Goal: Entertainment & Leisure: Consume media (video, audio)

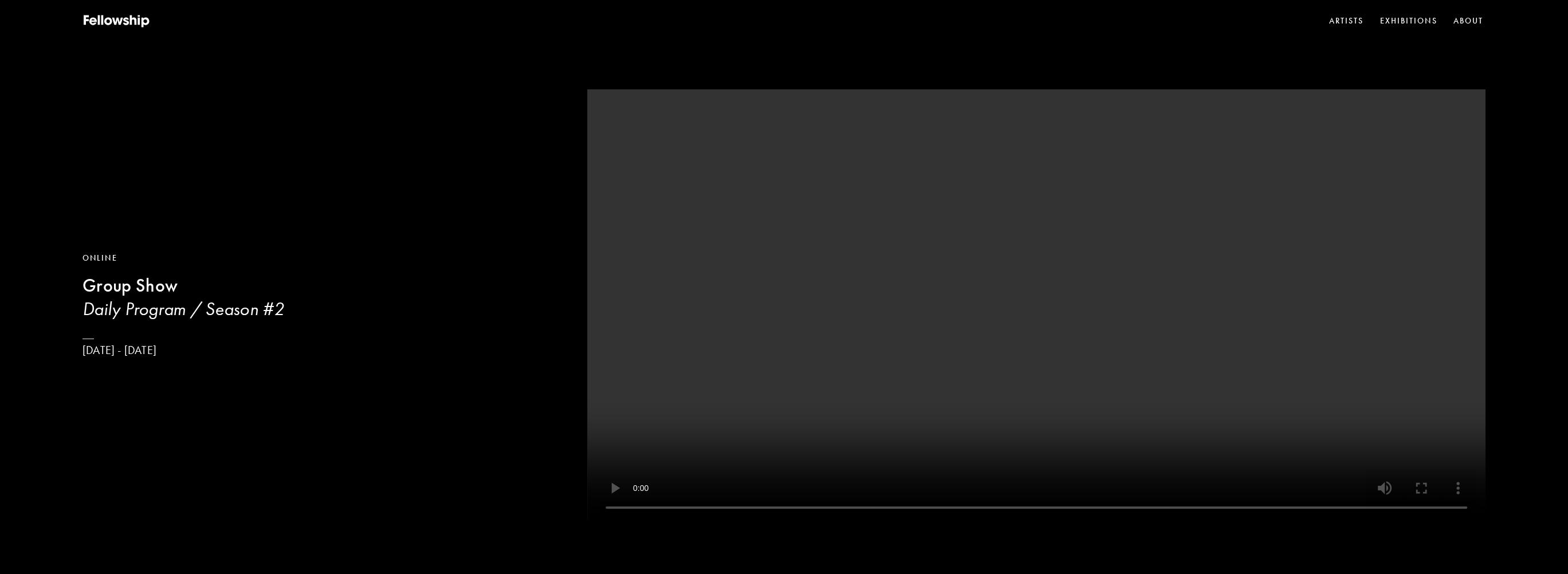
click at [1336, 27] on link "Artists" at bounding box center [1347, 21] width 39 height 17
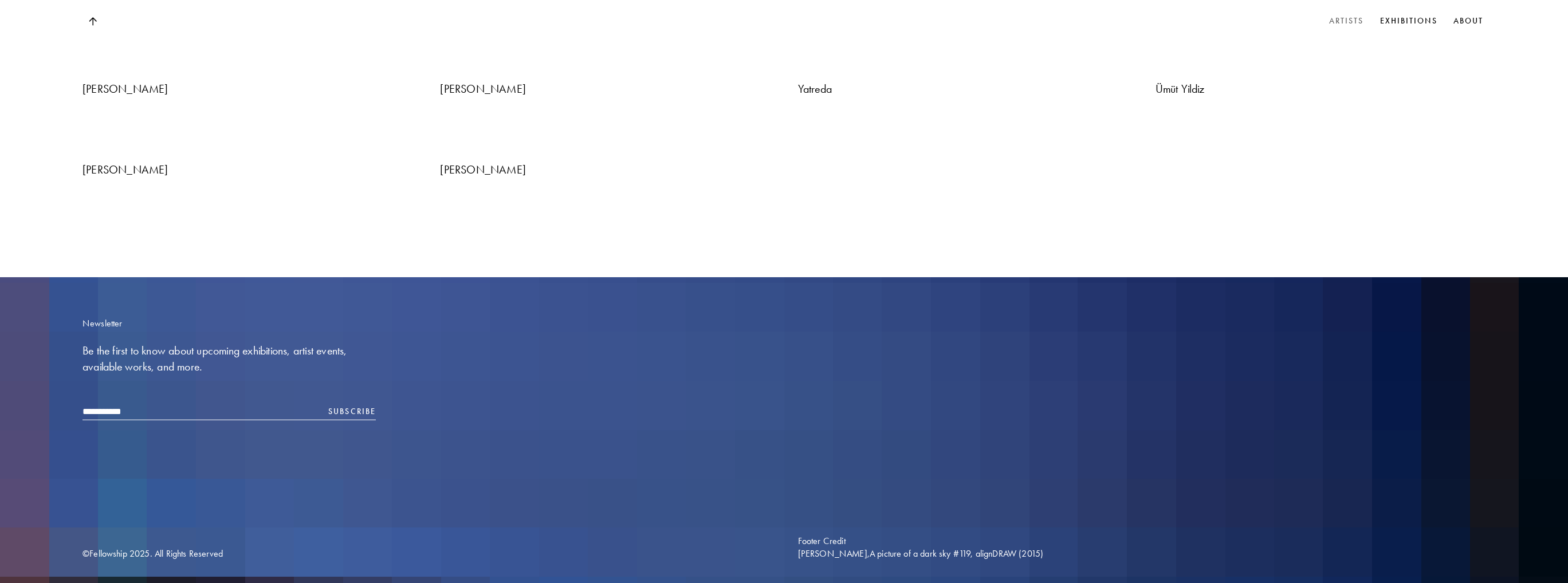
scroll to position [5783, 0]
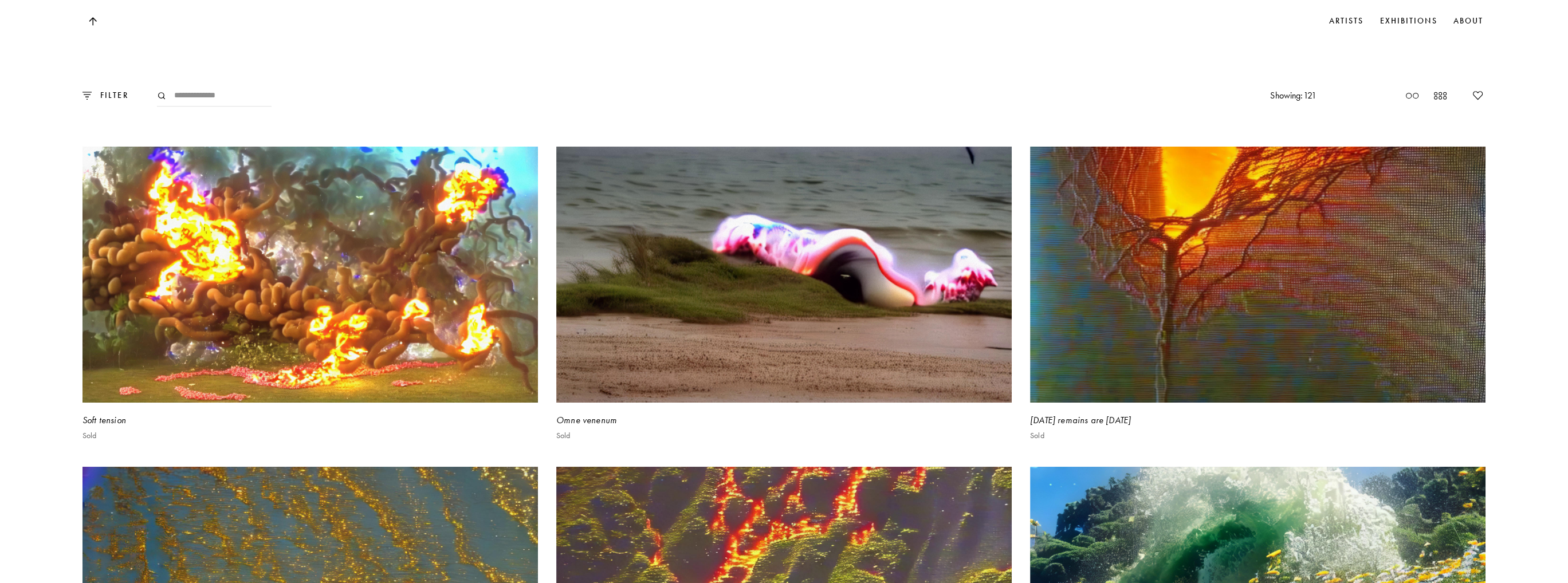
scroll to position [859, 0]
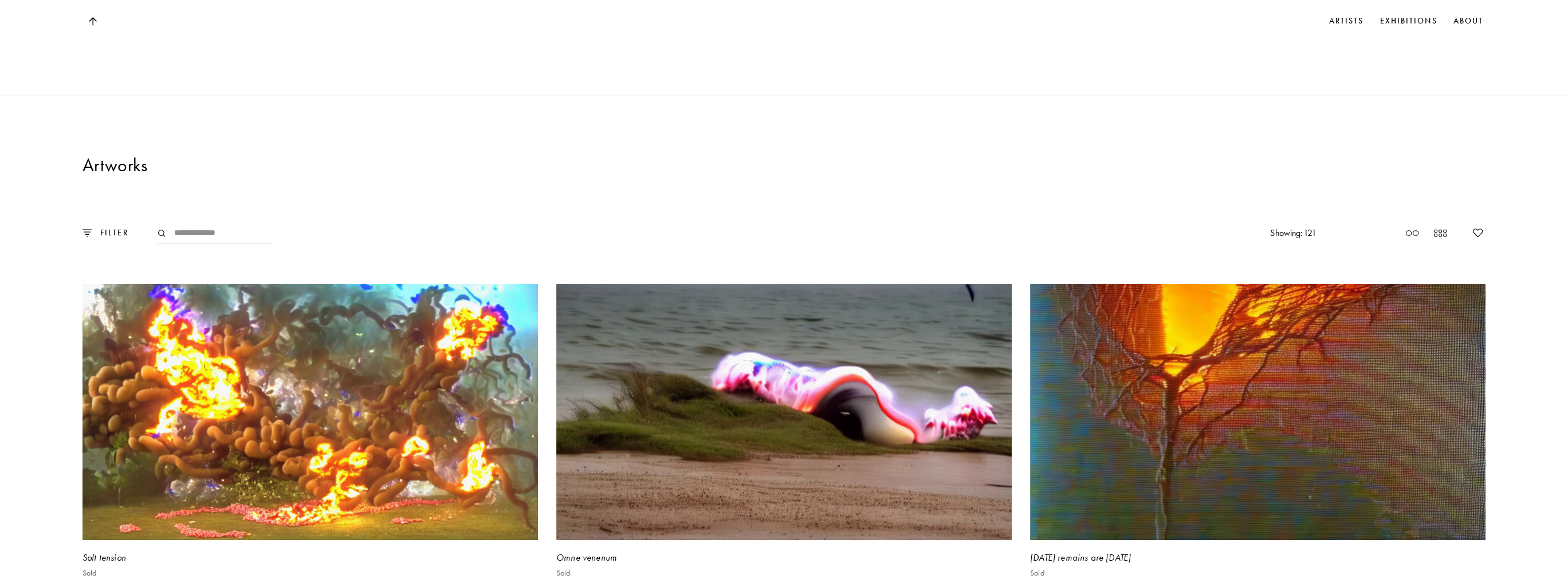
click at [99, 237] on p "FILTER" at bounding box center [109, 233] width 37 height 13
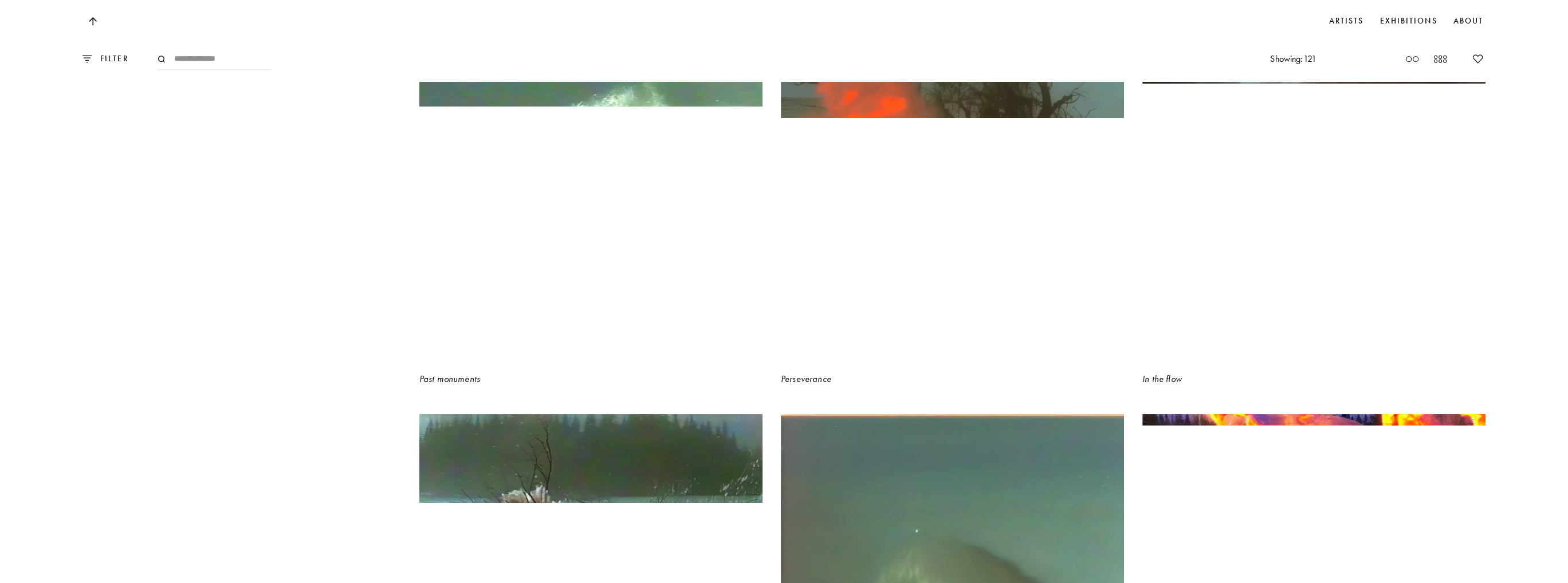
scroll to position [9814, 0]
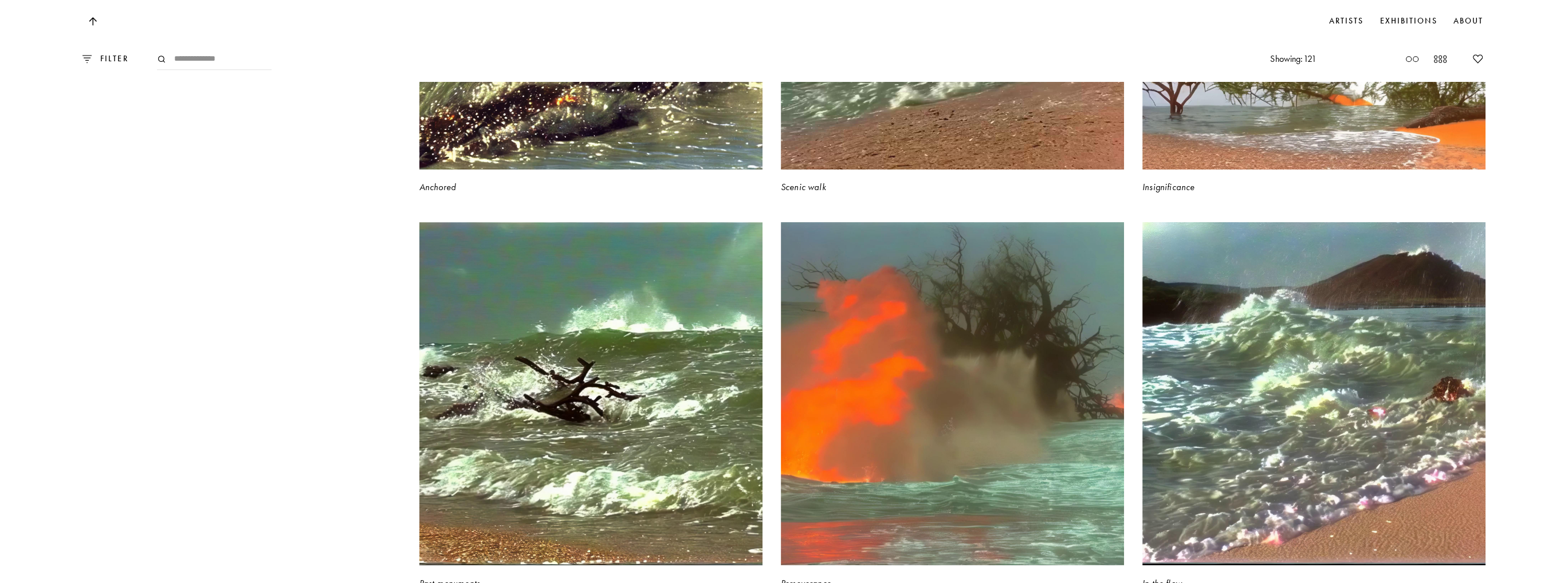
click at [196, 59] on input "Search" at bounding box center [214, 59] width 115 height 21
click at [91, 60] on p "FILTER" at bounding box center [109, 59] width 37 height 13
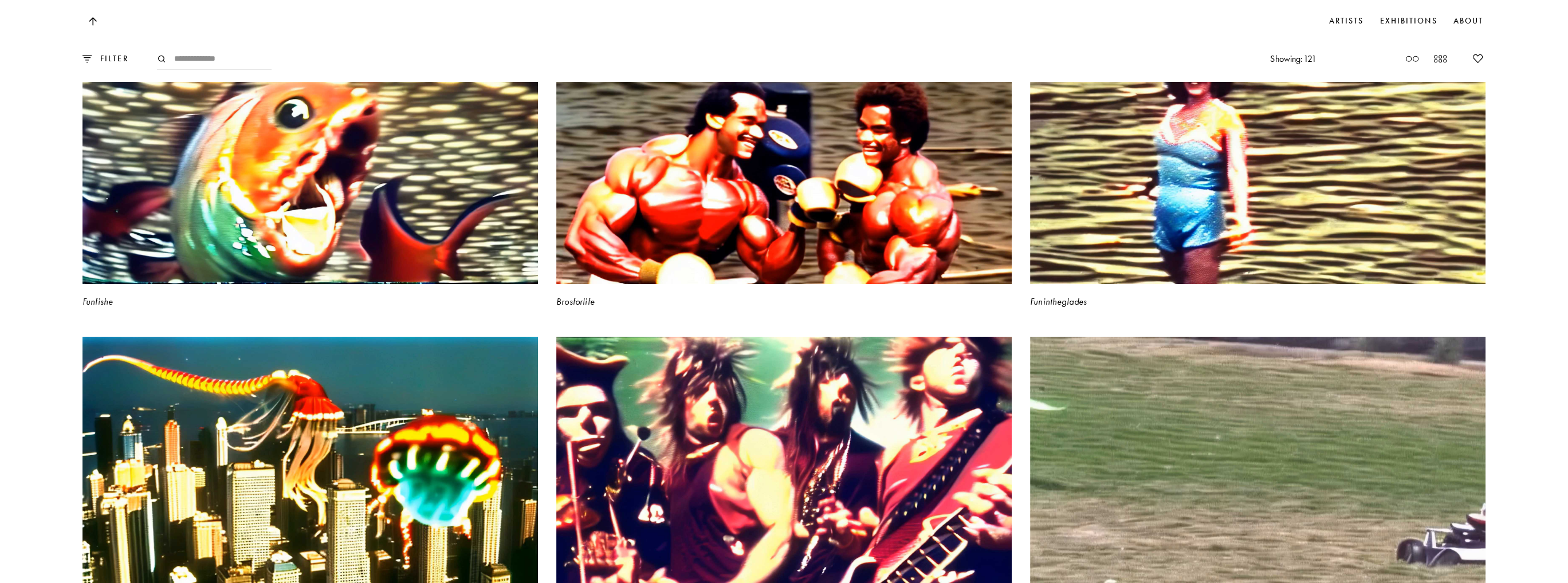
scroll to position [5521, 0]
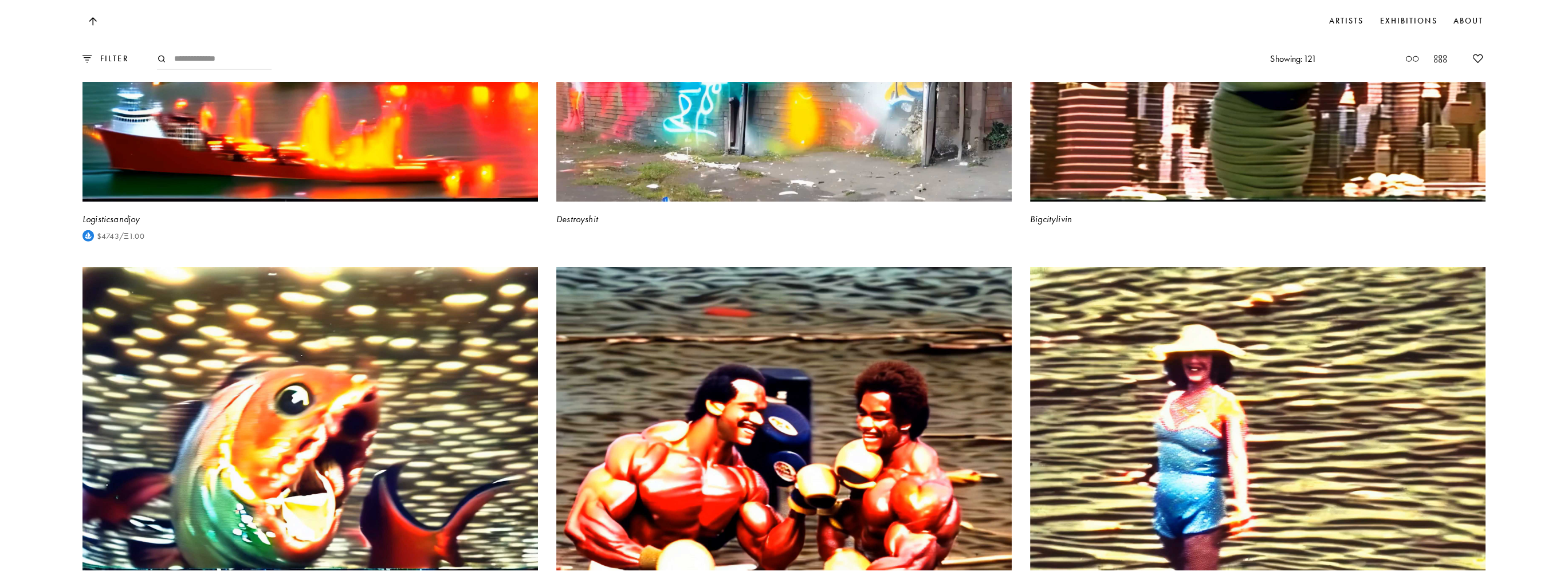
click at [1412, 60] on icon at bounding box center [1411, 58] width 13 height 13
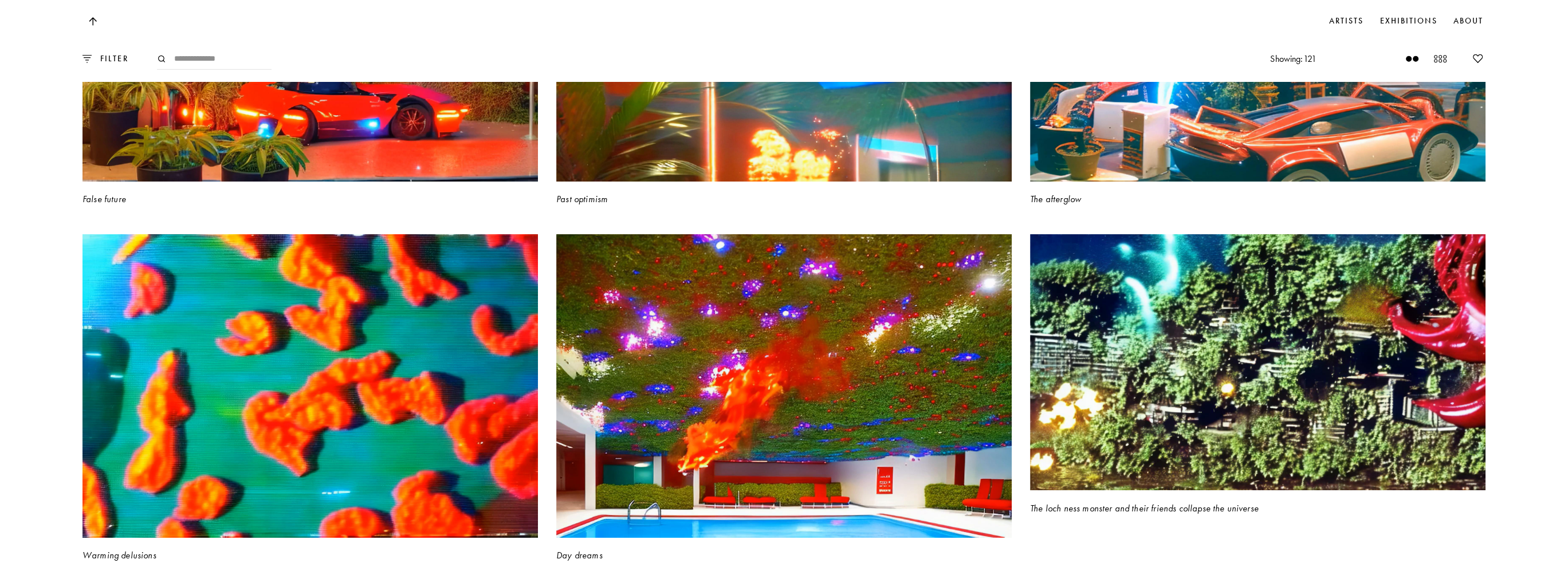
click at [1436, 59] on icon at bounding box center [1439, 58] width 13 height 13
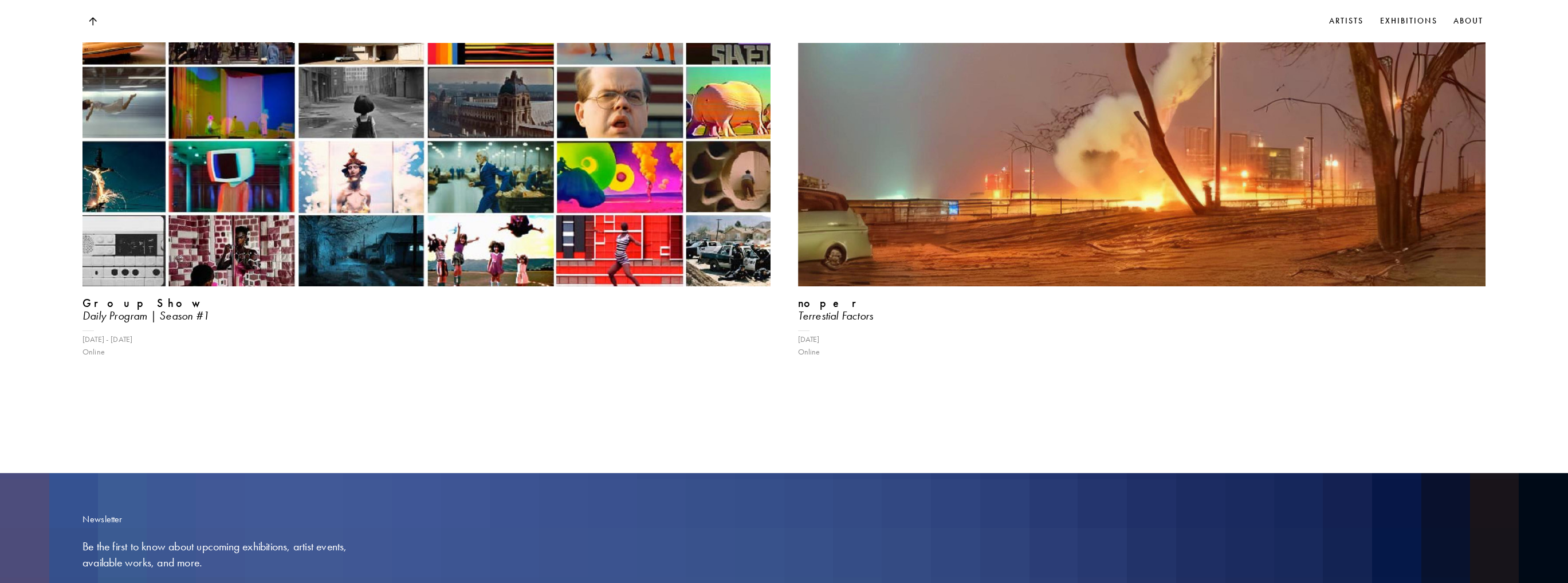
scroll to position [5807, 0]
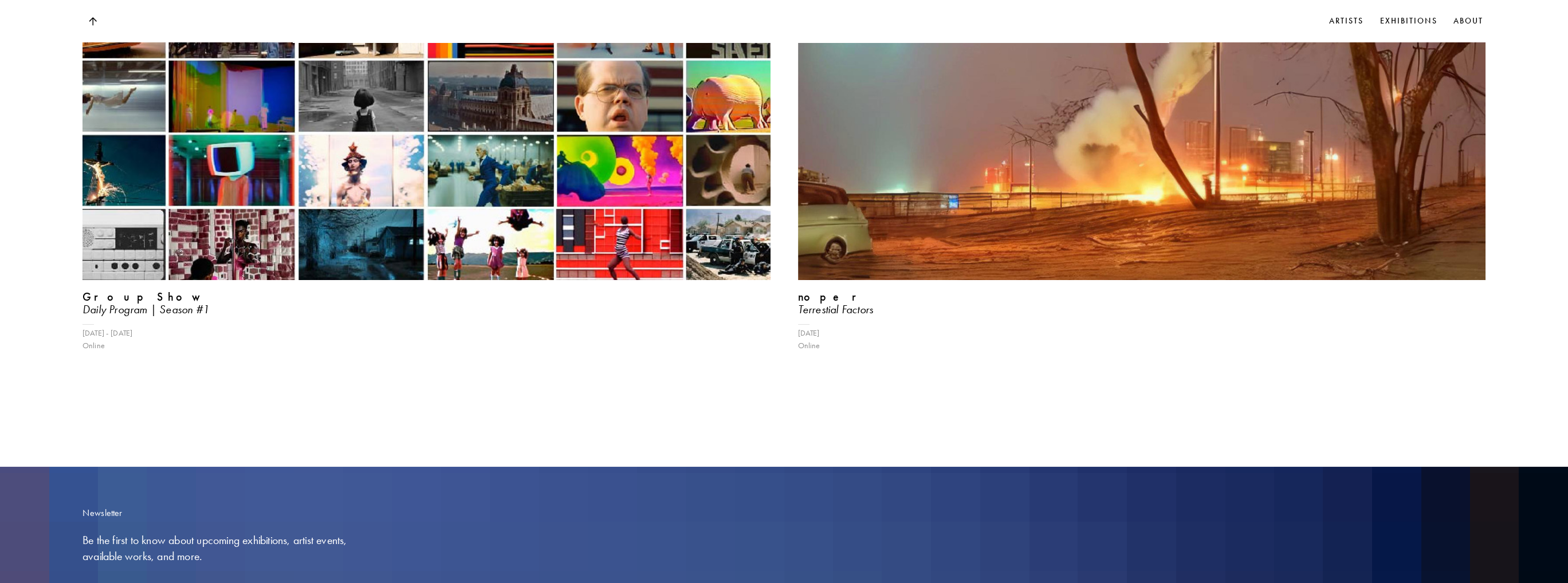
click at [280, 225] on img at bounding box center [426, 21] width 688 height 515
click at [140, 309] on icon "Daily Program | Season #1" at bounding box center [145, 309] width 126 height 13
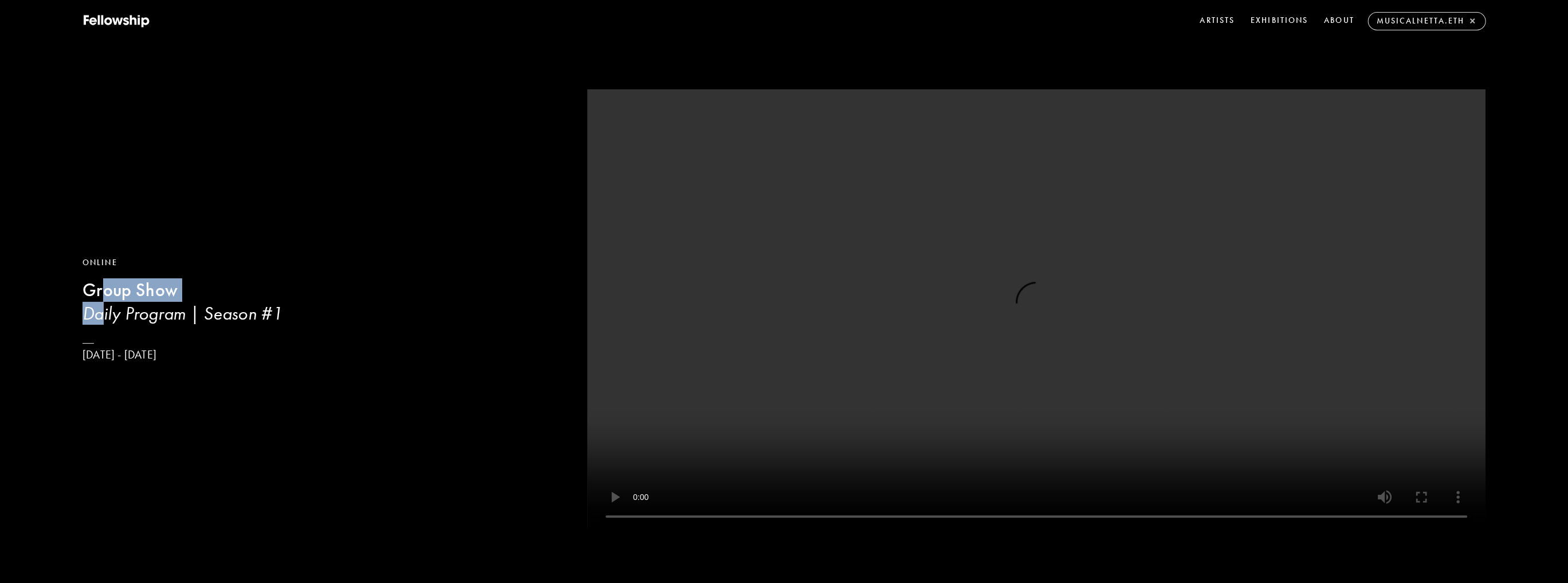
click at [102, 301] on div "Online Group Show Daily Program | Season #1 [DATE] - [DATE]" at bounding box center [334, 309] width 504 height 106
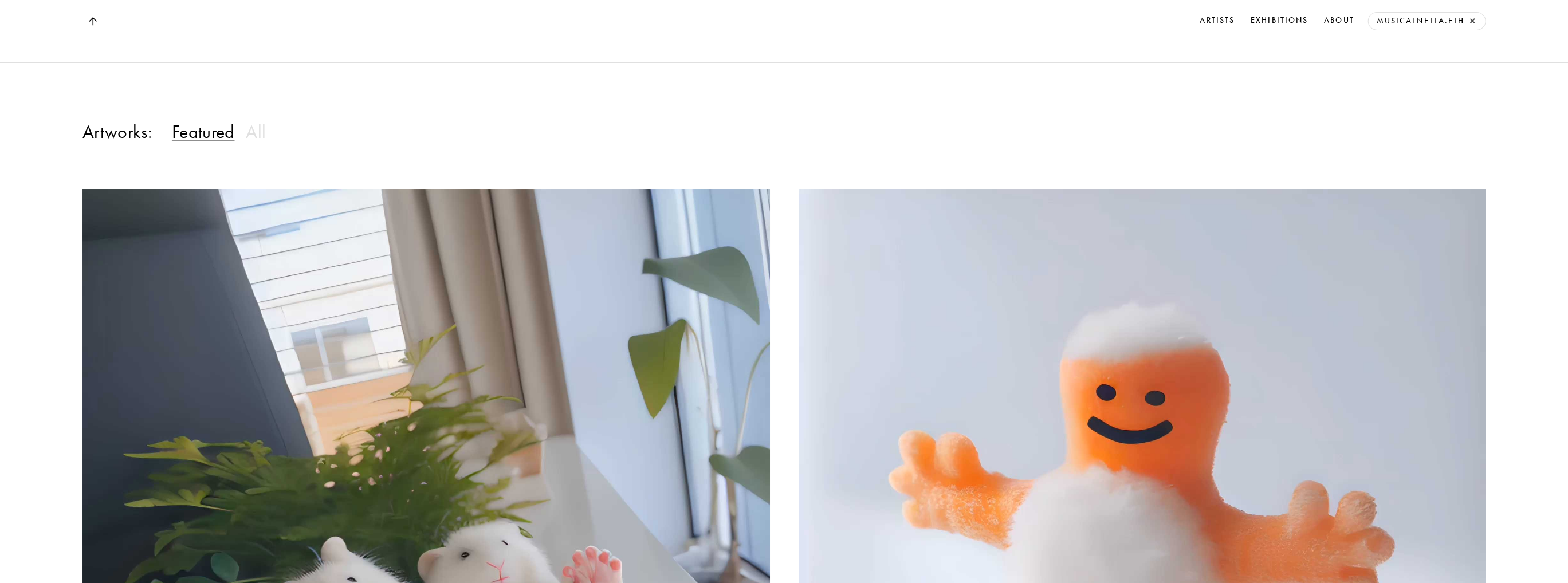
scroll to position [842, 0]
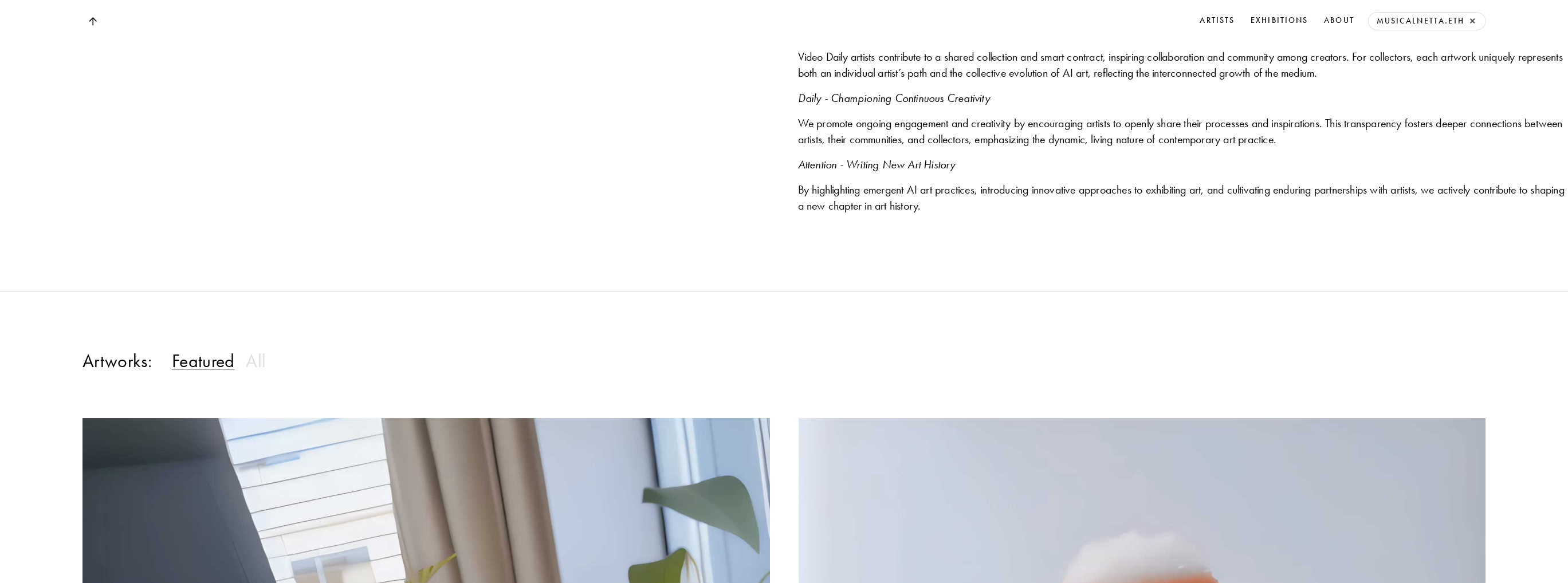
click at [256, 362] on h3 "All" at bounding box center [255, 361] width 20 height 23
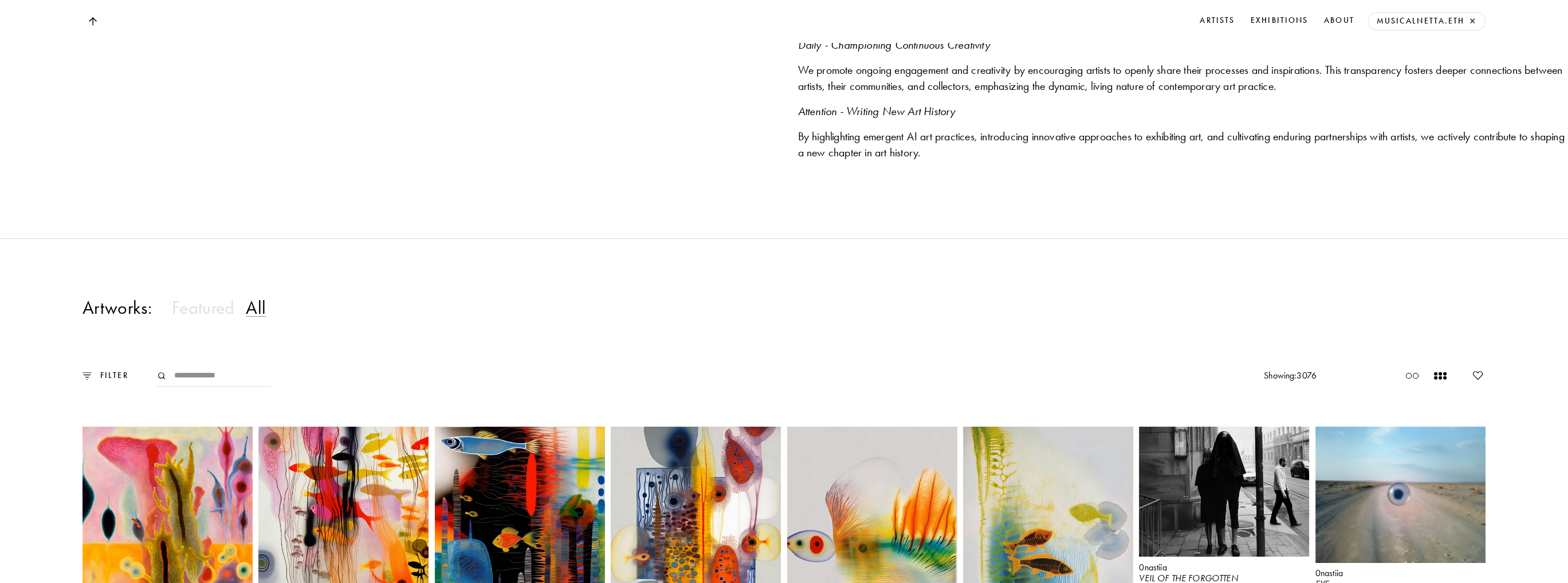
scroll to position [956, 0]
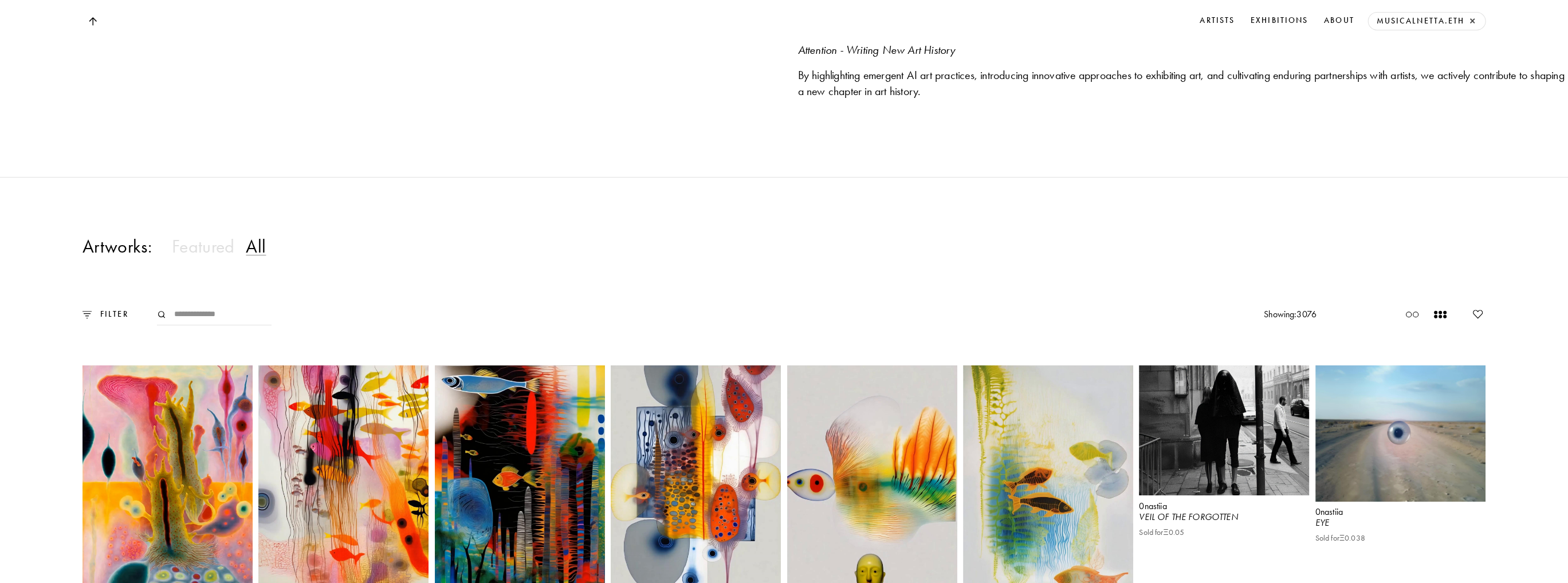
click at [94, 312] on p "FILTER" at bounding box center [109, 314] width 37 height 13
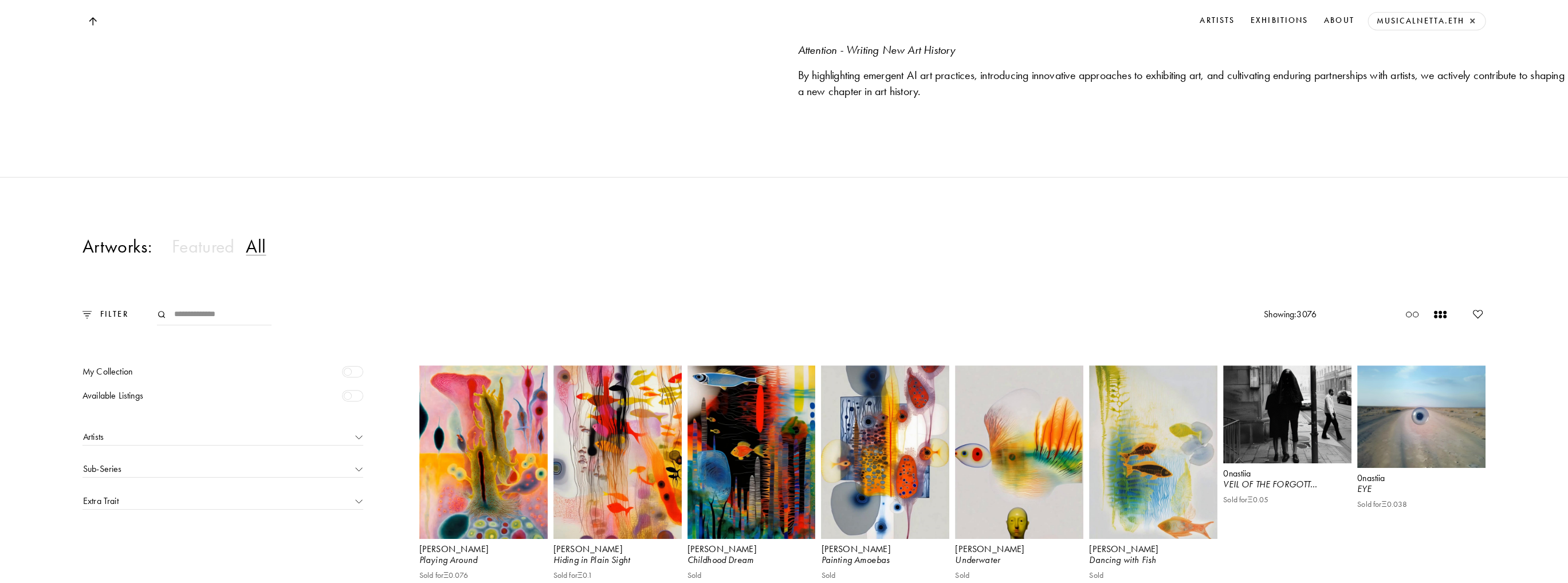
click at [342, 370] on div at bounding box center [353, 371] width 22 height 12
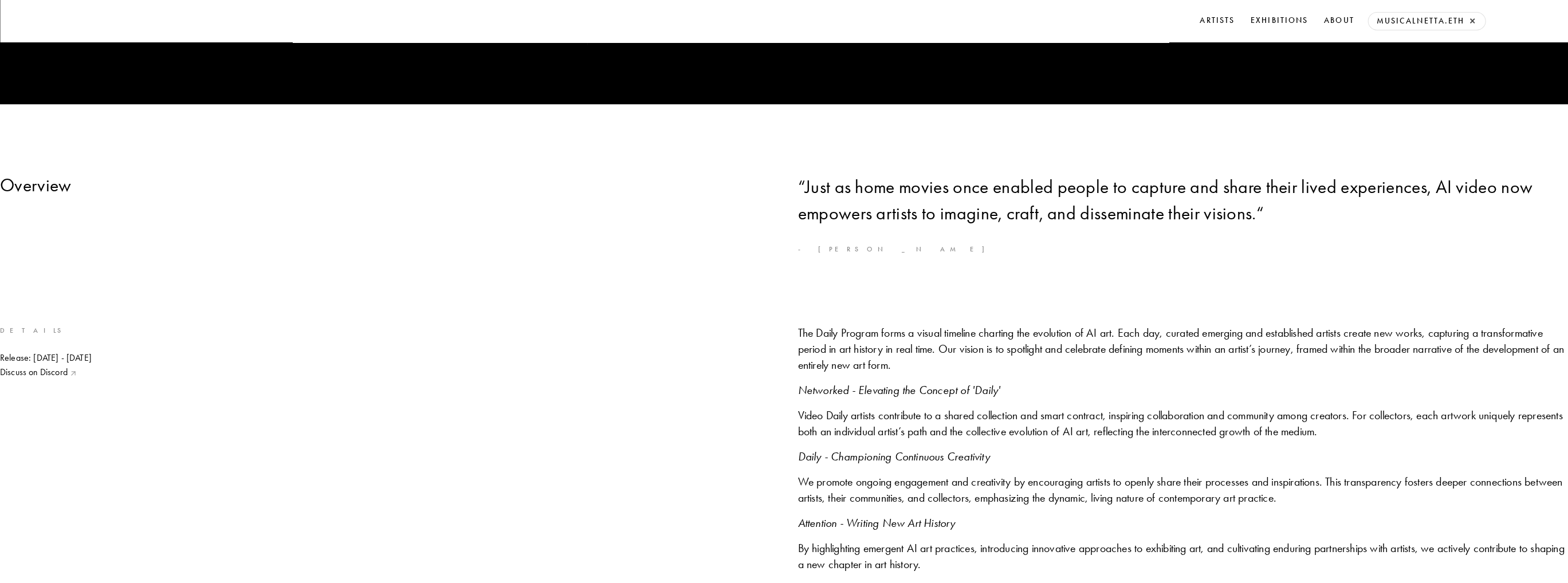
scroll to position [0, 0]
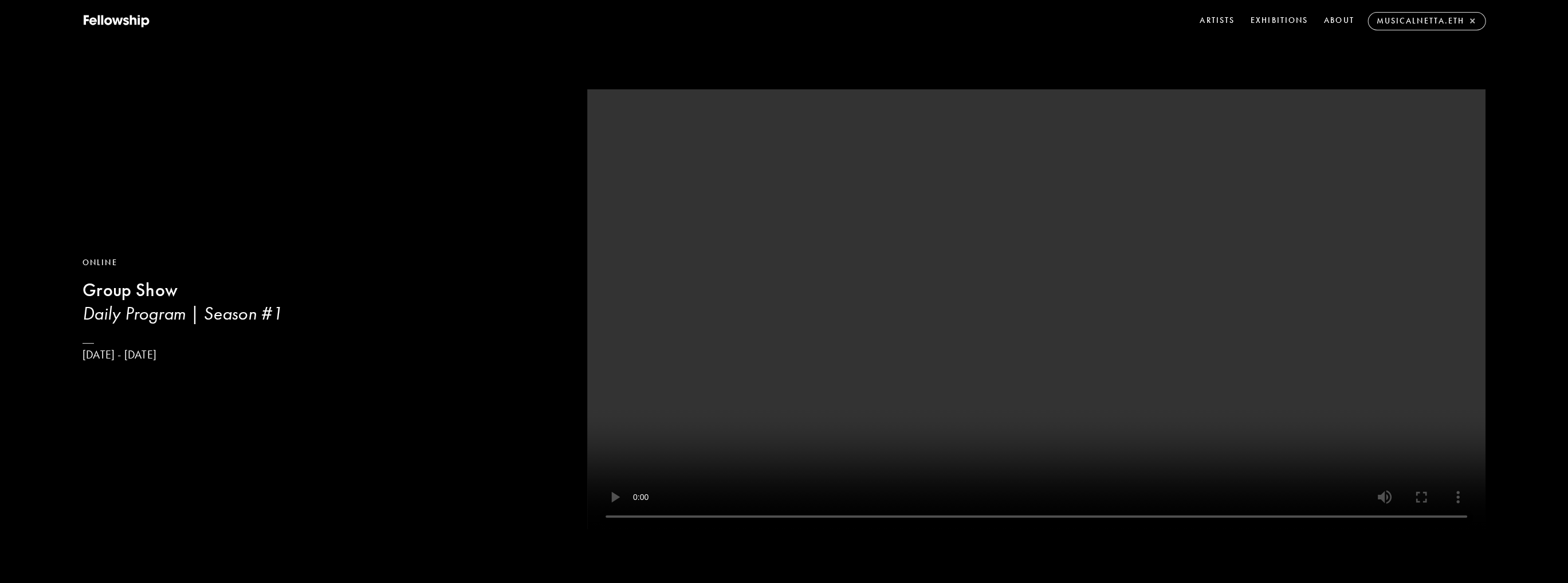
click at [1441, 21] on link "musicalnetta.eth ×" at bounding box center [1426, 21] width 105 height 17
click at [1330, 18] on nav "Artists Exhibitions About" at bounding box center [1386, 21] width 199 height 18
click at [1309, 21] on link "Artists" at bounding box center [1306, 21] width 39 height 18
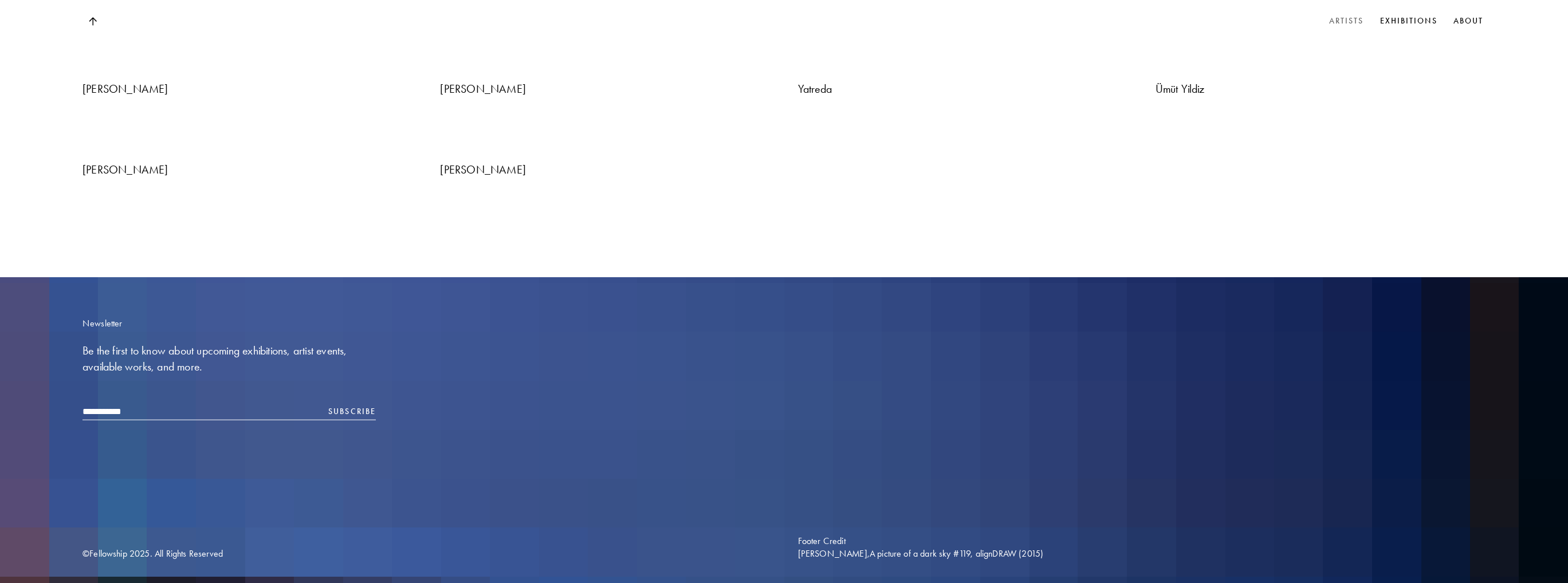
scroll to position [5954, 0]
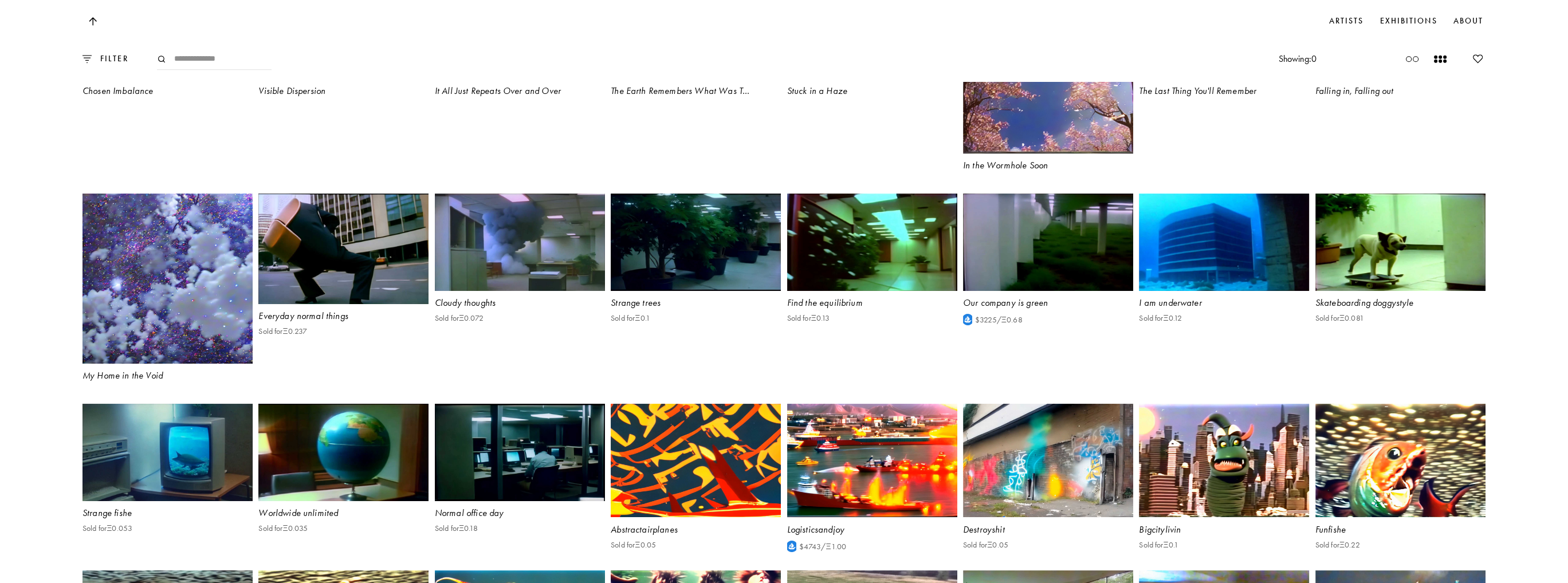
scroll to position [1374, 0]
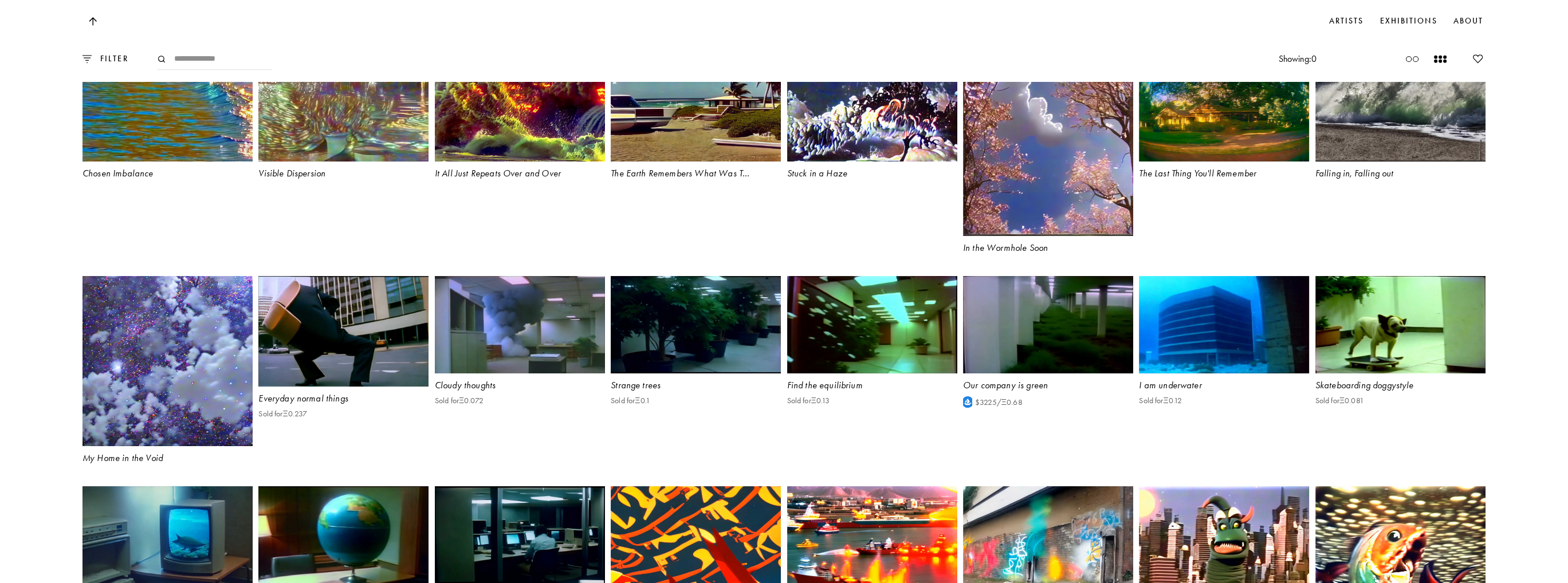
click at [539, 332] on video at bounding box center [520, 324] width 170 height 98
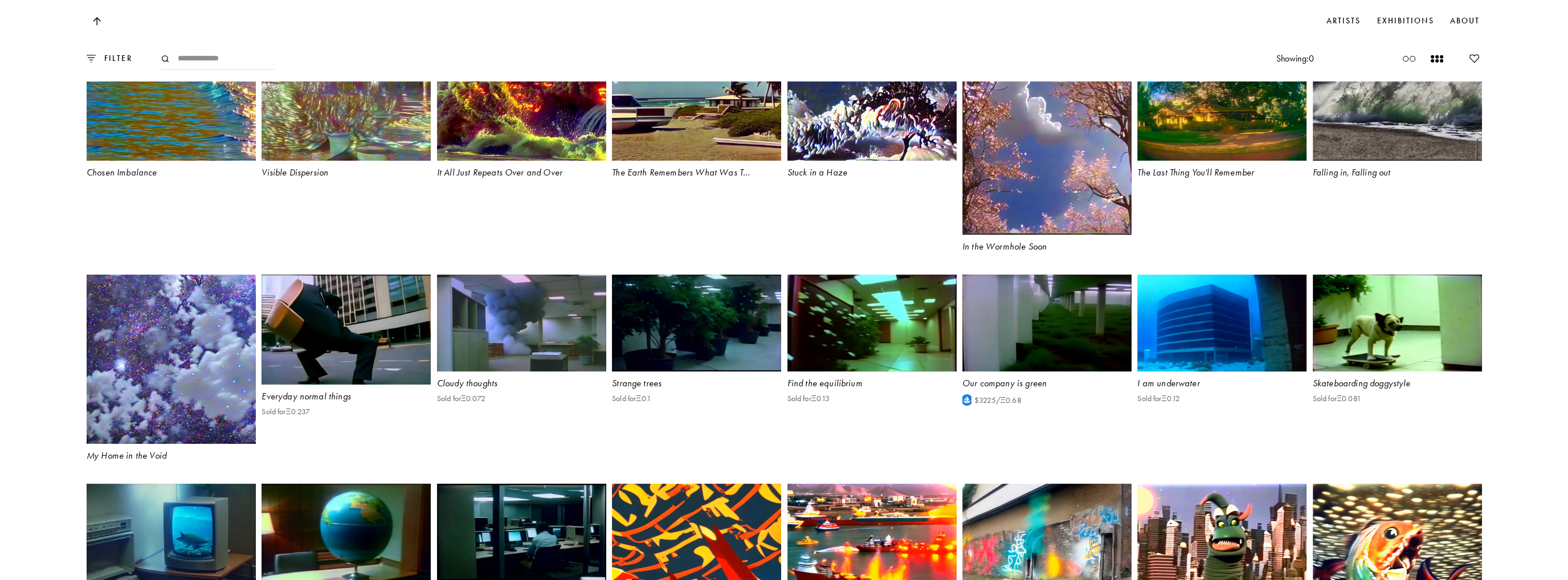
scroll to position [1367, 0]
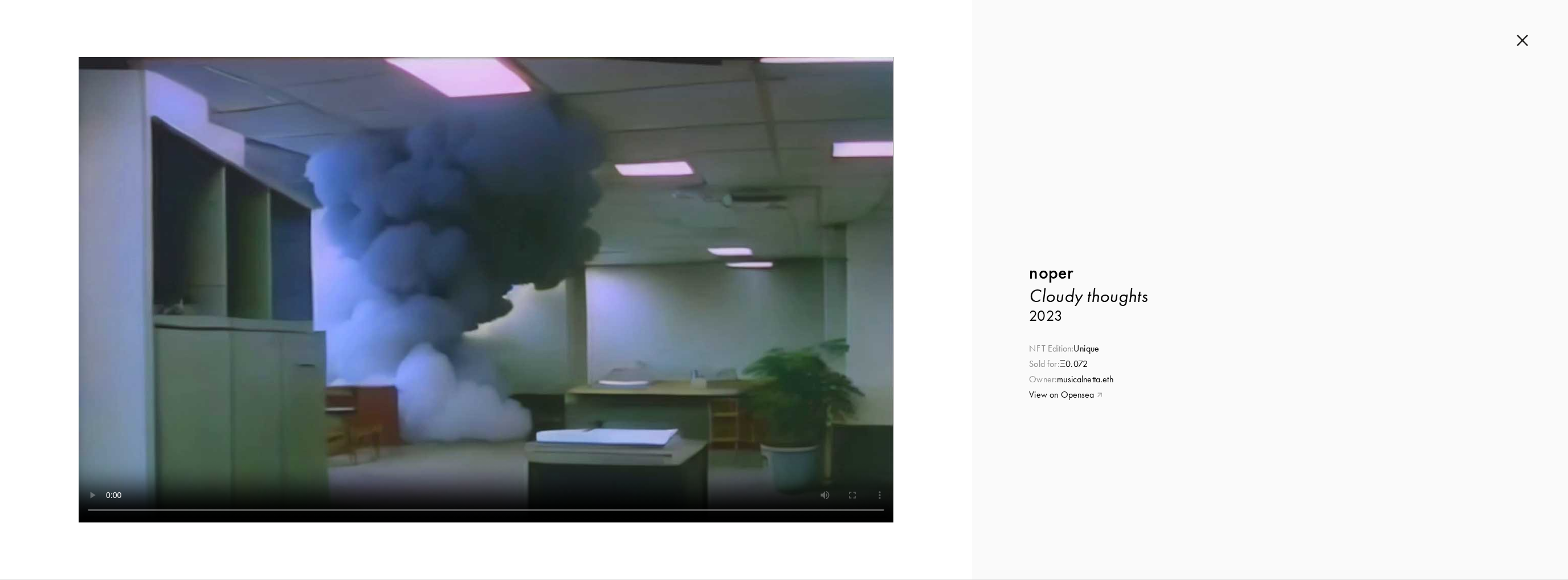
click at [711, 339] on video at bounding box center [486, 290] width 815 height 465
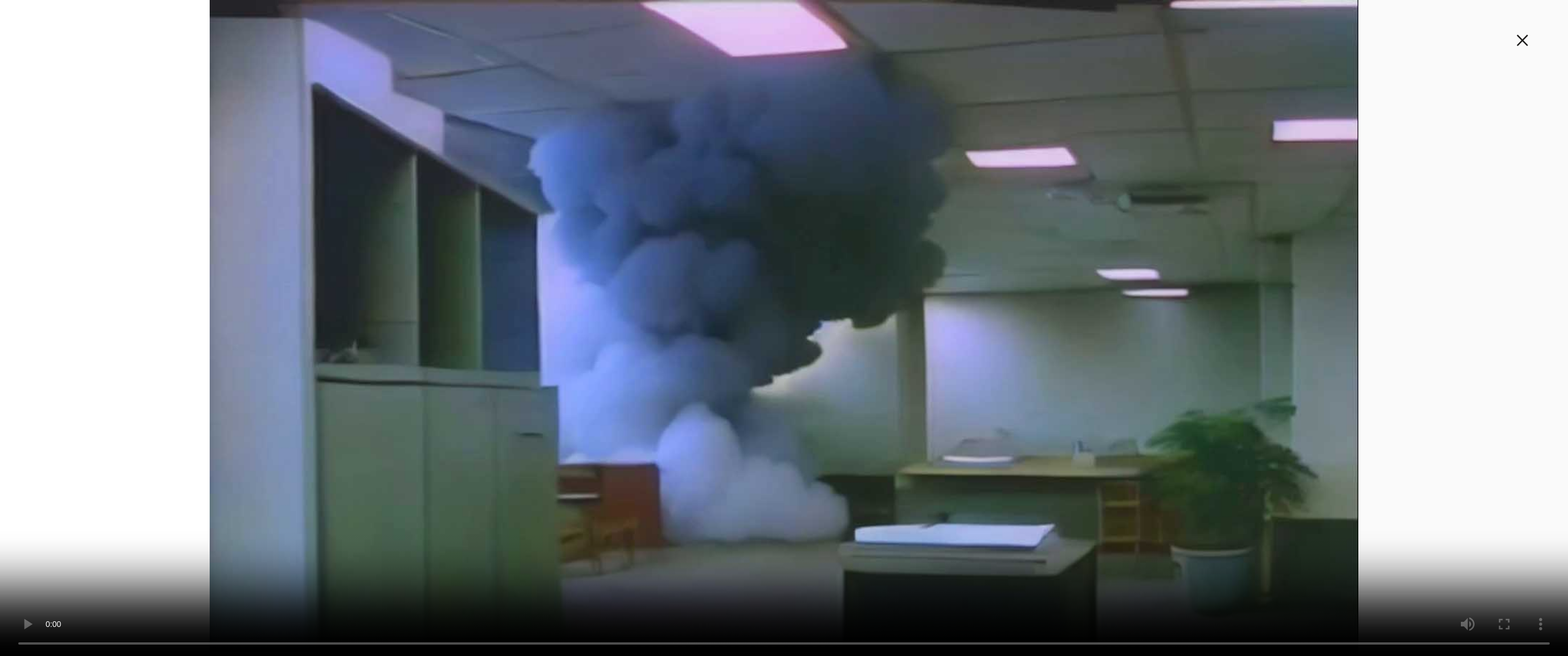
click at [779, 445] on video at bounding box center [784, 328] width 1568 height 656
